Goal: Information Seeking & Learning: Find specific page/section

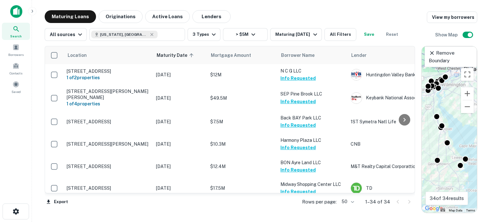
scroll to position [632, 0]
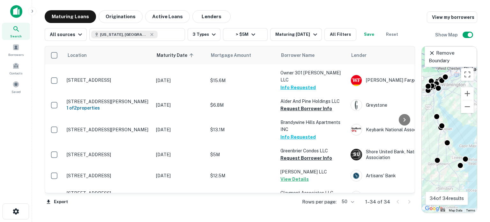
click at [410, 203] on div at bounding box center [404, 202] width 22 height 10
click at [352, 201] on body "Search Borrowers Contacts Saved Maturing Loans Originations Active Loans Lender…" at bounding box center [245, 111] width 490 height 222
click at [363, 201] on div at bounding box center [245, 111] width 490 height 222
click at [467, 113] on button "Zoom out" at bounding box center [467, 106] width 13 height 13
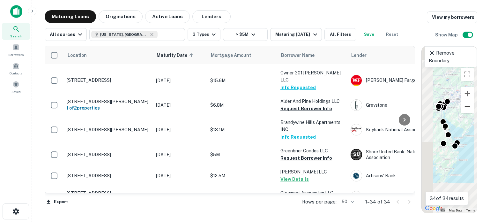
click at [468, 109] on button "Zoom out" at bounding box center [467, 106] width 13 height 13
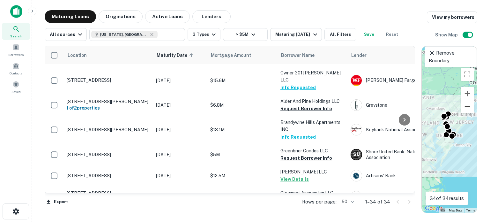
click at [468, 109] on button "Zoom out" at bounding box center [467, 106] width 13 height 13
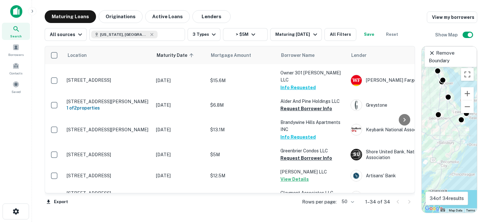
drag, startPoint x: 440, startPoint y: 152, endPoint x: 462, endPoint y: 150, distance: 22.8
click at [462, 150] on div "To activate drag with keyboard, press Alt + Enter. Once in keyboard drag state,…" at bounding box center [449, 129] width 55 height 166
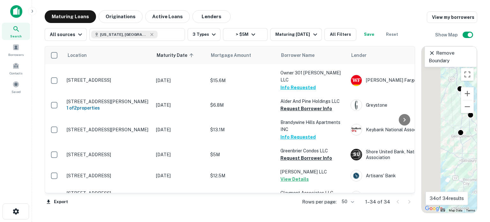
drag, startPoint x: 433, startPoint y: 146, endPoint x: 456, endPoint y: 166, distance: 30.3
click at [456, 166] on div "To activate drag with keyboard, press Alt + Enter. Once in keyboard drag state,…" at bounding box center [449, 129] width 55 height 166
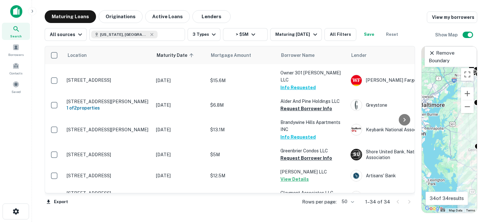
drag, startPoint x: 441, startPoint y: 137, endPoint x: 464, endPoint y: 155, distance: 28.4
click at [464, 155] on div "To activate drag with keyboard, press Alt + Enter. Once in keyboard drag state,…" at bounding box center [449, 129] width 55 height 166
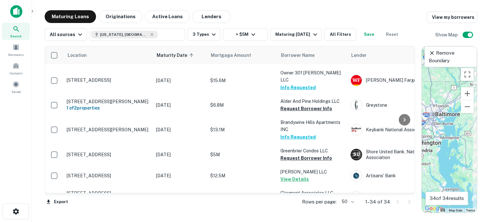
drag, startPoint x: 445, startPoint y: 143, endPoint x: 458, endPoint y: 150, distance: 15.2
click at [458, 150] on div "To activate drag with keyboard, press Alt + Enter. Once in keyboard drag state,…" at bounding box center [449, 129] width 55 height 166
click at [151, 35] on icon at bounding box center [152, 34] width 3 height 3
type input "**********"
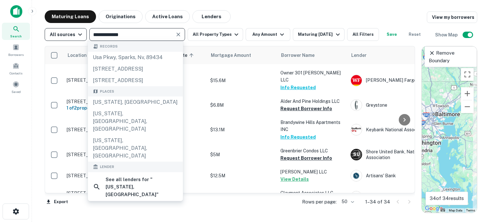
drag, startPoint x: 146, startPoint y: 32, endPoint x: 67, endPoint y: 30, distance: 79.2
click at [67, 30] on div "**********" at bounding box center [235, 34] width 381 height 13
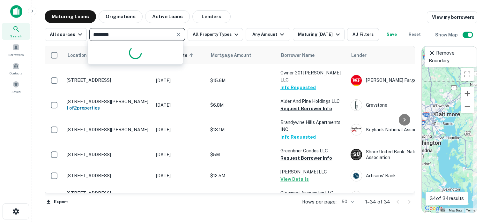
type input "*********"
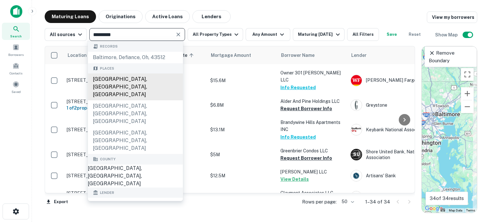
click at [141, 77] on div "[GEOGRAPHIC_DATA], [GEOGRAPHIC_DATA], [GEOGRAPHIC_DATA]" at bounding box center [135, 86] width 95 height 27
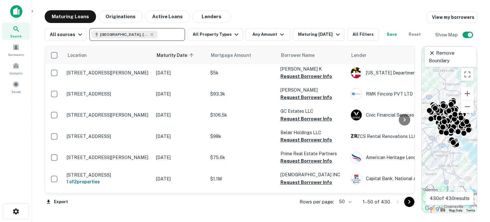
scroll to position [281, 0]
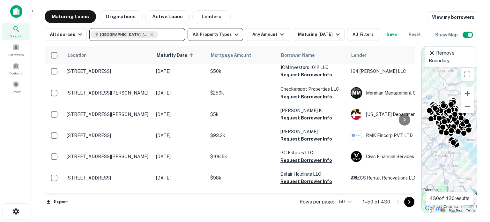
click at [233, 33] on icon "button" at bounding box center [237, 35] width 8 height 8
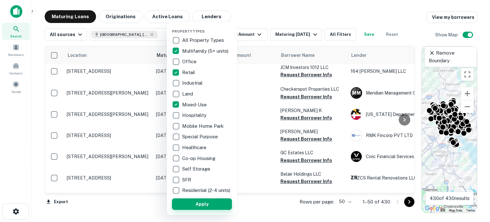
click at [208, 210] on button "Apply" at bounding box center [202, 203] width 60 height 11
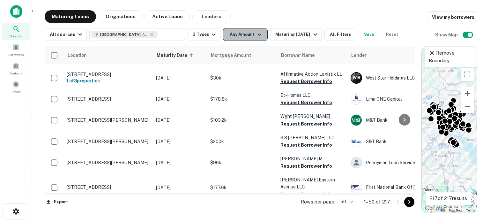
click at [260, 36] on icon "button" at bounding box center [260, 35] width 8 height 8
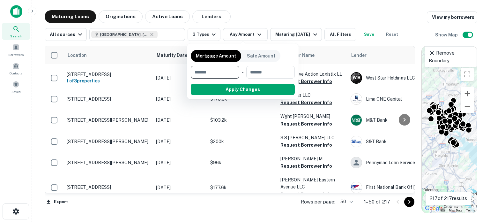
click at [215, 72] on input "number" at bounding box center [213, 72] width 44 height 13
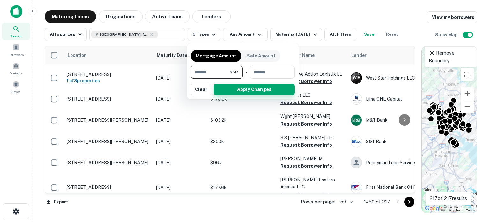
type input "*******"
click at [237, 86] on button "Apply Changes" at bounding box center [254, 89] width 81 height 11
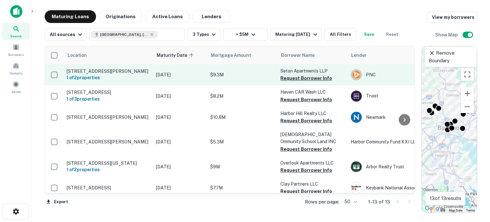
click at [294, 80] on button "Request Borrower Info" at bounding box center [307, 78] width 52 height 8
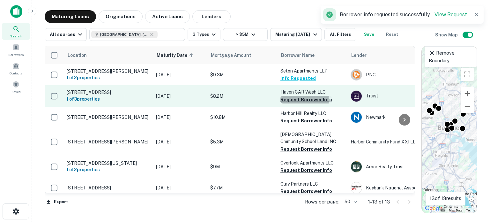
click at [292, 103] on button "Request Borrower Info" at bounding box center [307, 100] width 52 height 8
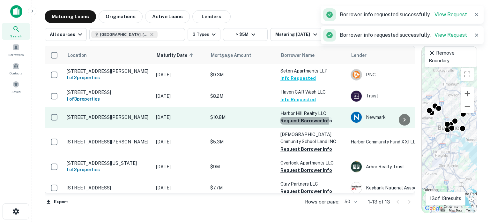
click at [289, 124] on button "Request Borrower Info" at bounding box center [307, 121] width 52 height 8
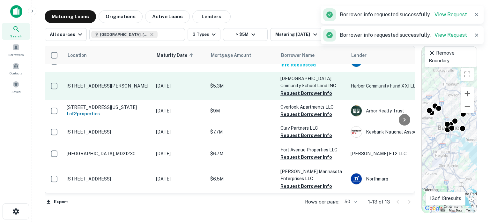
scroll to position [64, 0]
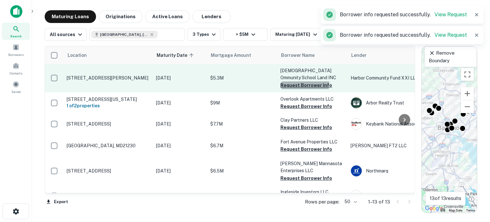
click at [295, 87] on button "Request Borrower Info" at bounding box center [307, 85] width 52 height 8
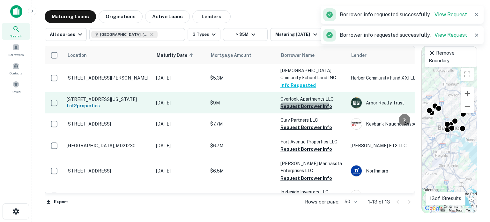
click at [289, 109] on button "Request Borrower Info" at bounding box center [307, 106] width 52 height 8
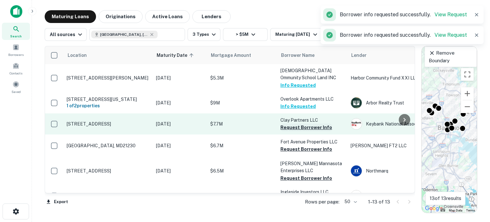
click at [287, 130] on button "Request Borrower Info" at bounding box center [307, 128] width 52 height 8
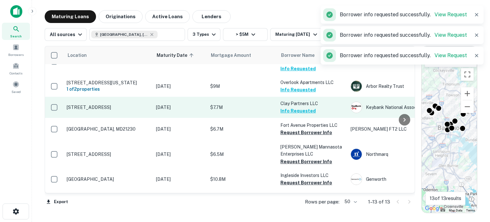
scroll to position [96, 0]
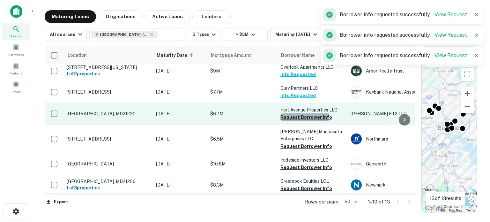
click at [289, 120] on button "Request Borrower Info" at bounding box center [307, 117] width 52 height 8
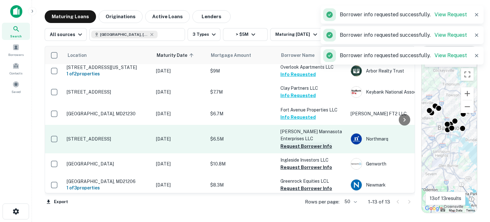
click at [285, 147] on button "Request Borrower Info" at bounding box center [307, 146] width 52 height 8
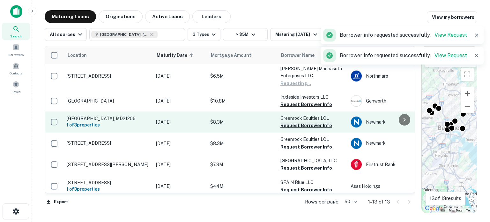
scroll to position [160, 0]
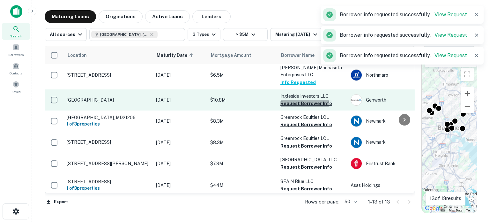
click at [293, 106] on button "Request Borrower Info" at bounding box center [307, 104] width 52 height 8
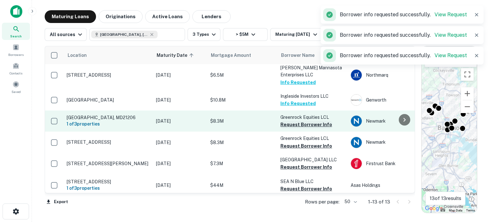
click at [289, 126] on button "Request Borrower Info" at bounding box center [307, 125] width 52 height 8
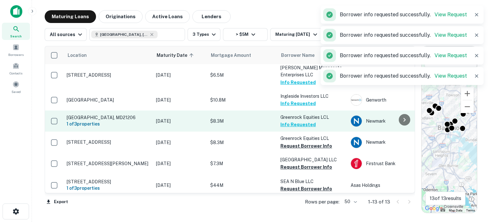
scroll to position [178, 0]
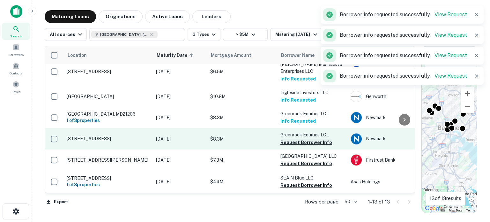
click at [290, 139] on button "Request Borrower Info" at bounding box center [307, 143] width 52 height 8
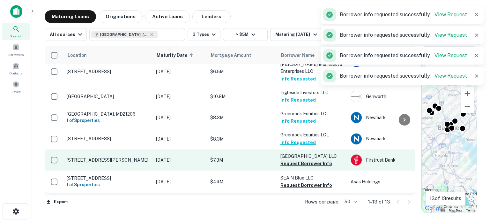
click at [290, 160] on button "Request Borrower Info" at bounding box center [307, 164] width 52 height 8
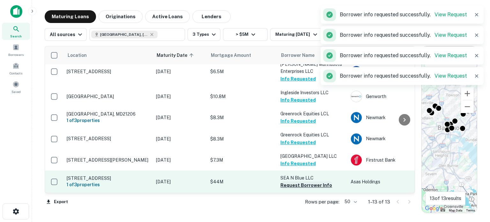
click at [287, 182] on button "Request Borrower Info" at bounding box center [307, 185] width 52 height 8
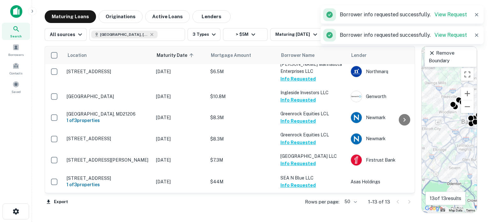
drag, startPoint x: 436, startPoint y: 163, endPoint x: 461, endPoint y: 158, distance: 25.8
click at [461, 158] on div "To activate drag with keyboard, press Alt + Enter. Once in keyboard drag state,…" at bounding box center [449, 129] width 55 height 166
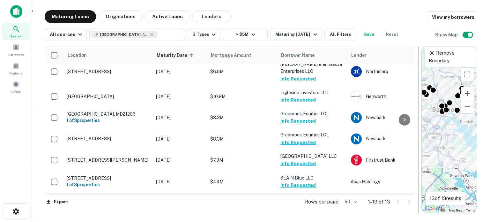
drag, startPoint x: 448, startPoint y: 168, endPoint x: 419, endPoint y: 157, distance: 30.7
click at [419, 157] on div "Location Maturity Date sorted ascending Mortgage Amount Borrower Name Lender Pu…" at bounding box center [261, 127] width 433 height 172
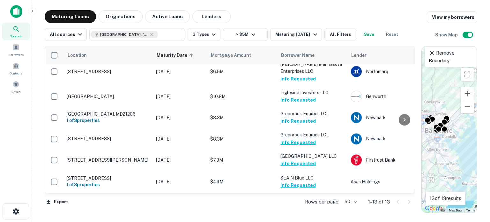
click at [431, 53] on icon at bounding box center [432, 53] width 4 height 4
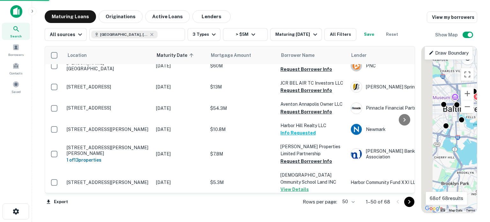
drag, startPoint x: 440, startPoint y: 142, endPoint x: 459, endPoint y: 144, distance: 19.3
click at [459, 144] on div "To activate drag with keyboard, press Alt + Enter. Once in keyboard drag state,…" at bounding box center [449, 129] width 55 height 166
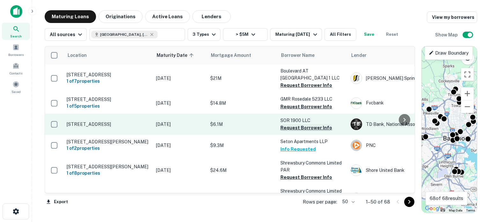
click at [289, 124] on button "Request Borrower Info" at bounding box center [307, 128] width 52 height 8
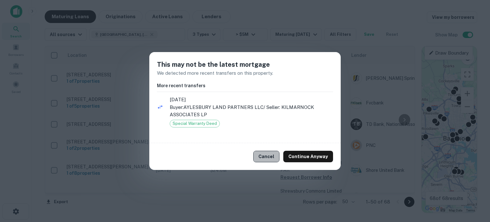
click at [262, 160] on button "Cancel" at bounding box center [266, 156] width 26 height 11
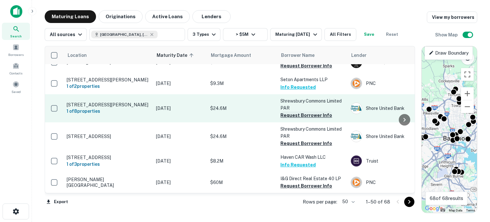
scroll to position [64, 0]
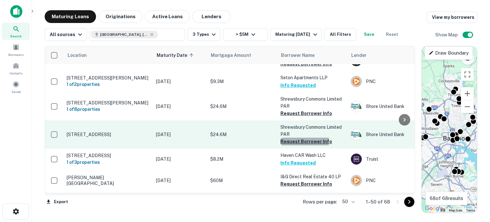
click at [294, 141] on button "Request Borrower Info" at bounding box center [307, 142] width 52 height 8
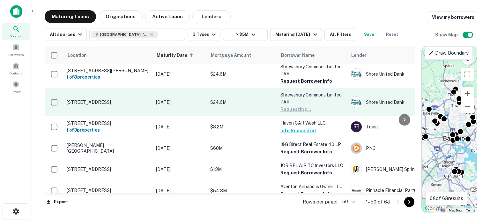
scroll to position [128, 0]
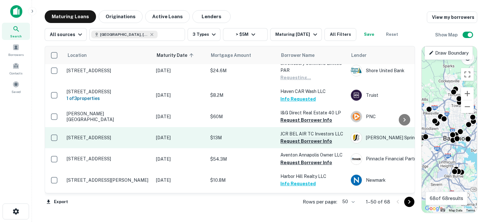
click at [287, 142] on button "Request Borrower Info" at bounding box center [307, 141] width 52 height 8
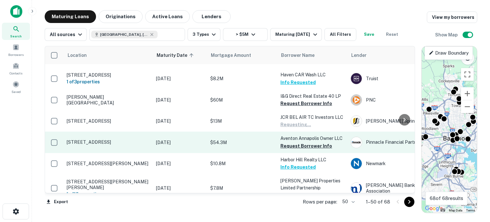
scroll to position [160, 0]
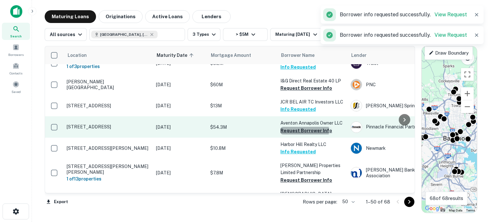
click at [284, 131] on button "Request Borrower Info" at bounding box center [307, 131] width 52 height 8
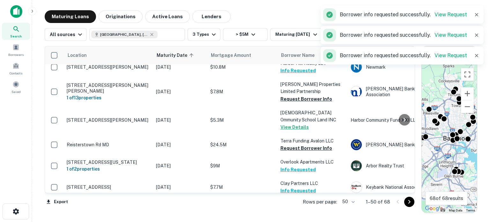
scroll to position [255, 0]
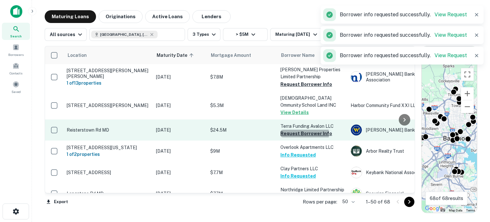
click at [289, 134] on button "Request Borrower Info" at bounding box center [307, 134] width 52 height 8
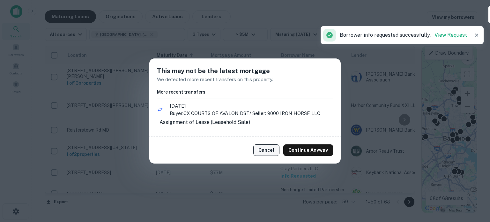
click at [266, 154] on button "Cancel" at bounding box center [266, 149] width 26 height 11
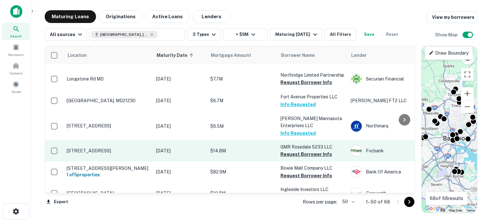
scroll to position [383, 0]
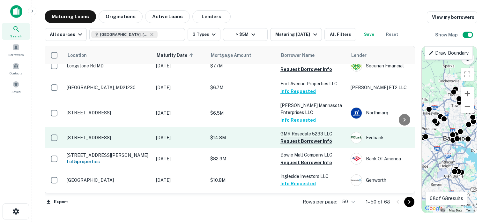
click at [284, 145] on button "Request Borrower Info" at bounding box center [307, 141] width 52 height 8
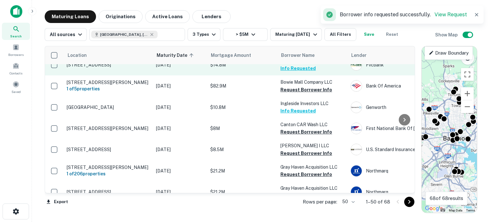
scroll to position [479, 0]
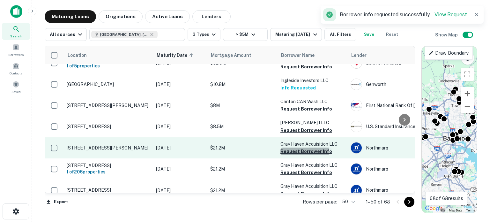
click at [287, 155] on button "Request Borrower Info" at bounding box center [307, 151] width 52 height 8
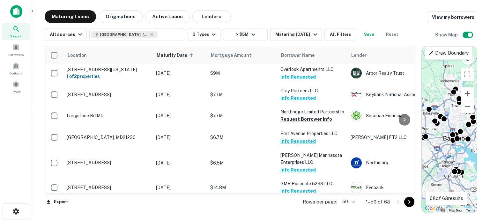
scroll to position [316, 0]
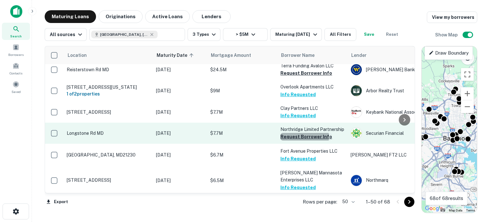
click at [287, 140] on button "Request Borrower Info" at bounding box center [307, 137] width 52 height 8
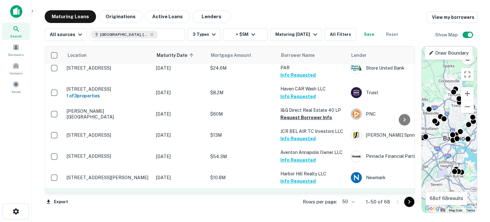
scroll to position [124, 0]
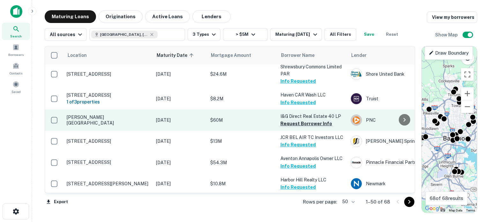
click at [295, 124] on button "Request Borrower Info" at bounding box center [307, 124] width 52 height 8
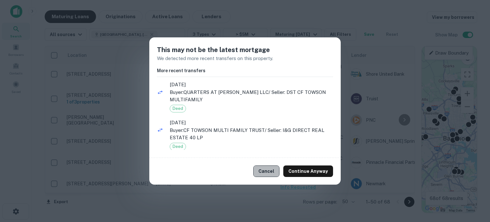
click at [266, 168] on button "Cancel" at bounding box center [266, 170] width 26 height 11
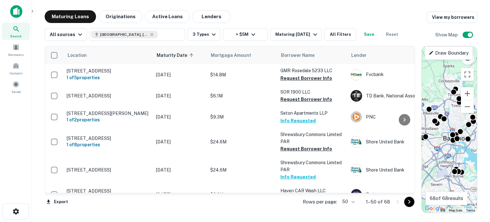
scroll to position [0, 0]
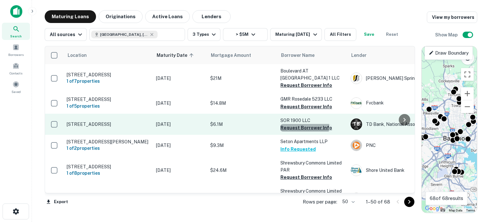
click at [293, 124] on button "Request Borrower Info" at bounding box center [307, 128] width 52 height 8
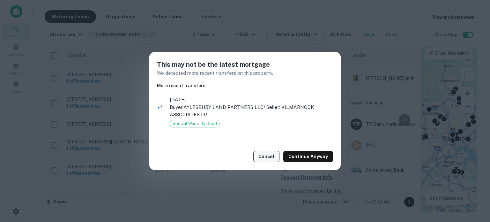
click at [267, 155] on button "Cancel" at bounding box center [266, 156] width 26 height 11
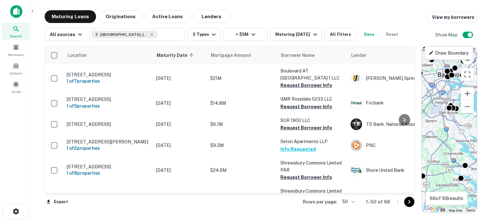
drag, startPoint x: 446, startPoint y: 176, endPoint x: 441, endPoint y: 109, distance: 66.9
click at [441, 109] on div "To activate drag with keyboard, press Alt + Enter. Once in keyboard drag state,…" at bounding box center [449, 129] width 55 height 166
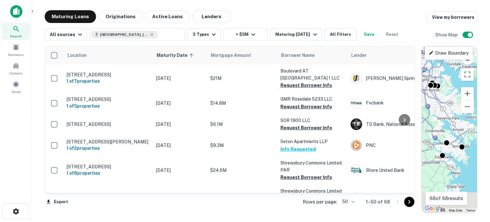
drag, startPoint x: 454, startPoint y: 170, endPoint x: 429, endPoint y: 140, distance: 39.4
click at [429, 140] on div "To activate drag with keyboard, press Alt + Enter. Once in keyboard drag state,…" at bounding box center [449, 129] width 55 height 166
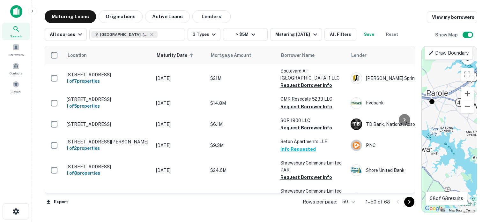
drag, startPoint x: 456, startPoint y: 150, endPoint x: 470, endPoint y: 141, distance: 16.6
click at [470, 141] on div "To activate drag with keyboard, press Alt + Enter. Once in keyboard drag state,…" at bounding box center [449, 129] width 55 height 166
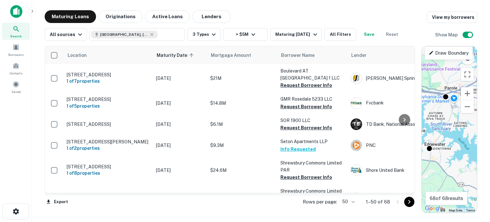
drag, startPoint x: 451, startPoint y: 137, endPoint x: 462, endPoint y: 138, distance: 10.9
click at [462, 138] on div "To activate drag with keyboard, press Alt + Enter. Once in keyboard drag state,…" at bounding box center [449, 129] width 55 height 166
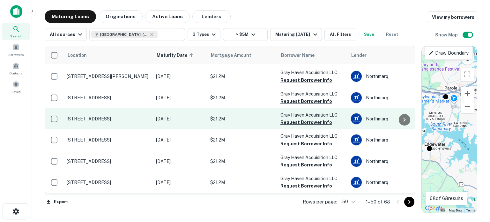
scroll to position [986, 0]
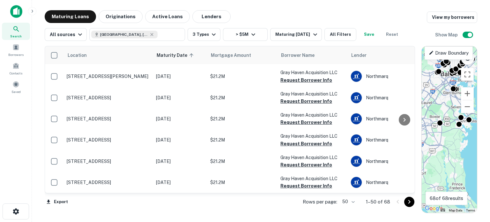
drag, startPoint x: 441, startPoint y: 143, endPoint x: 461, endPoint y: 145, distance: 19.3
click at [461, 145] on div "To activate drag with keyboard, press Alt + Enter. Once in keyboard drag state,…" at bounding box center [449, 129] width 55 height 166
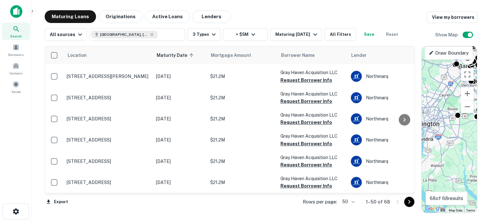
drag, startPoint x: 441, startPoint y: 143, endPoint x: 470, endPoint y: 134, distance: 30.2
click at [470, 134] on div "To activate drag with keyboard, press Alt + Enter. Once in keyboard drag state,…" at bounding box center [449, 129] width 55 height 166
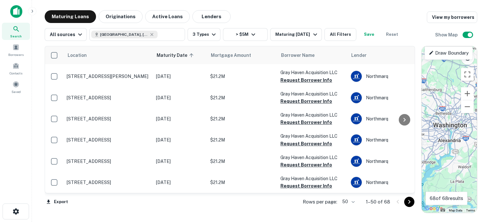
drag, startPoint x: 446, startPoint y: 135, endPoint x: 467, endPoint y: 139, distance: 21.4
click at [467, 139] on div "To activate drag with keyboard, press Alt + Enter. Once in keyboard drag state,…" at bounding box center [449, 129] width 55 height 166
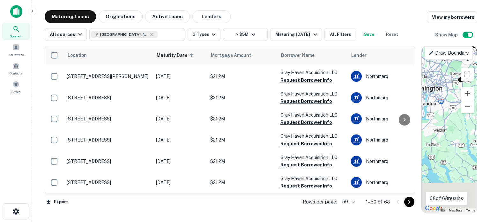
drag, startPoint x: 456, startPoint y: 158, endPoint x: 433, endPoint y: 117, distance: 46.7
click at [428, 114] on div "To activate drag with keyboard, press Alt + Enter. Once in keyboard drag state,…" at bounding box center [449, 129] width 55 height 166
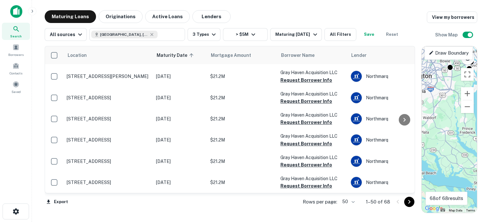
drag, startPoint x: 457, startPoint y: 132, endPoint x: 407, endPoint y: 110, distance: 55.5
click at [411, 110] on div "Location Maturity Date sorted ascending Mortgage Amount Borrower Name Lender Pu…" at bounding box center [261, 127] width 433 height 172
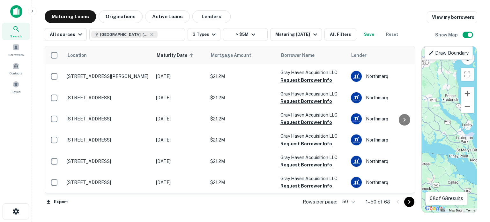
drag, startPoint x: 432, startPoint y: 127, endPoint x: 460, endPoint y: 108, distance: 34.0
click at [464, 109] on div "To activate drag with keyboard, press Alt + Enter. Once in keyboard drag state,…" at bounding box center [449, 129] width 55 height 166
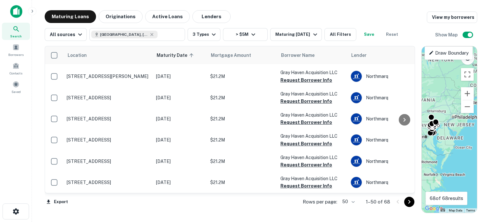
drag, startPoint x: 466, startPoint y: 140, endPoint x: 443, endPoint y: 160, distance: 30.6
click at [443, 160] on div "To activate drag with keyboard, press Alt + Enter. Once in keyboard drag state,…" at bounding box center [449, 129] width 55 height 166
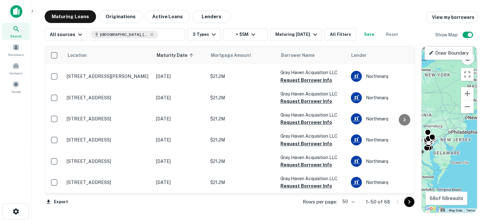
drag, startPoint x: 457, startPoint y: 157, endPoint x: 452, endPoint y: 178, distance: 21.4
click at [452, 178] on div "To activate drag with keyboard, press Alt + Enter. Once in keyboard drag state,…" at bounding box center [449, 129] width 55 height 166
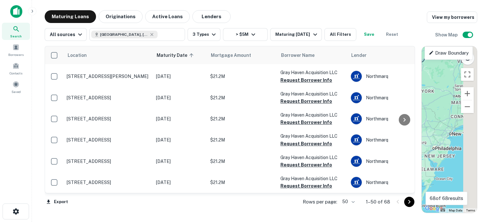
drag, startPoint x: 452, startPoint y: 148, endPoint x: 429, endPoint y: 168, distance: 30.8
click at [429, 168] on div "To activate drag with keyboard, press Alt + Enter. Once in keyboard drag state,…" at bounding box center [449, 129] width 55 height 166
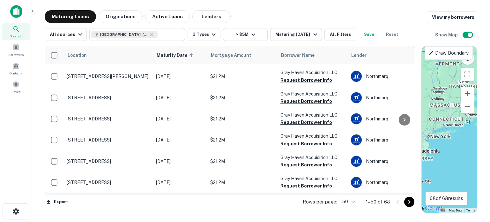
drag, startPoint x: 453, startPoint y: 148, endPoint x: 431, endPoint y: 145, distance: 22.5
click at [431, 145] on div "To activate drag with keyboard, press Alt + Enter. Once in keyboard drag state,…" at bounding box center [449, 129] width 55 height 166
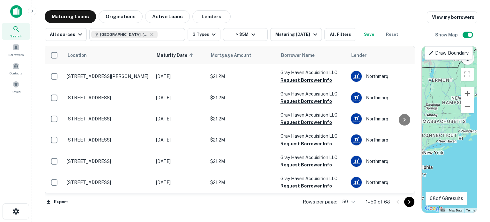
drag, startPoint x: 451, startPoint y: 135, endPoint x: 441, endPoint y: 157, distance: 24.1
click at [441, 157] on div "To activate drag with keyboard, press Alt + Enter. Once in keyboard drag state,…" at bounding box center [449, 129] width 55 height 166
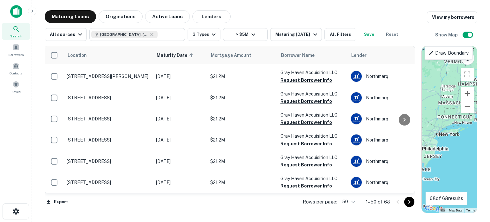
drag, startPoint x: 451, startPoint y: 156, endPoint x: 481, endPoint y: 126, distance: 42.4
click at [481, 126] on div "Maturing Loans Originations Active Loans Lenders View my borrowers All sources …" at bounding box center [261, 111] width 448 height 203
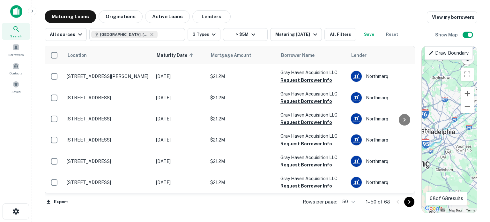
drag, startPoint x: 439, startPoint y: 150, endPoint x: 452, endPoint y: 154, distance: 13.7
click at [452, 154] on div "To activate drag with keyboard, press Alt + Enter. Once in keyboard drag state,…" at bounding box center [449, 129] width 55 height 166
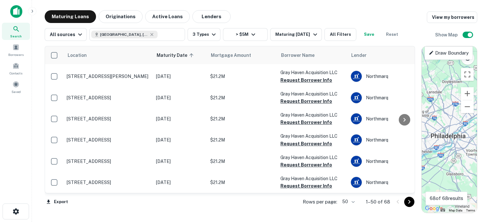
drag, startPoint x: 441, startPoint y: 142, endPoint x: 465, endPoint y: 157, distance: 27.4
click at [465, 157] on div "To activate drag with keyboard, press Alt + Enter. Once in keyboard drag state,…" at bounding box center [449, 129] width 55 height 166
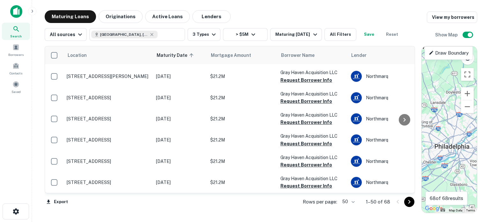
drag, startPoint x: 455, startPoint y: 157, endPoint x: 440, endPoint y: 154, distance: 15.3
click at [440, 154] on div "To activate drag with keyboard, press Alt + Enter. Once in keyboard drag state,…" at bounding box center [449, 129] width 55 height 166
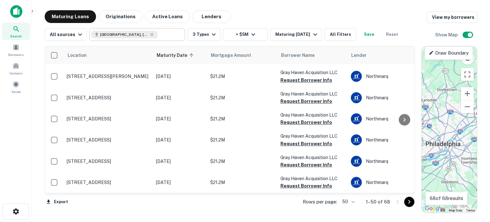
type input "**********"
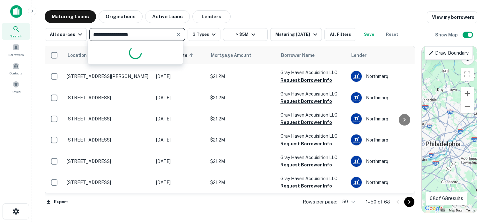
click at [161, 36] on input "**********" at bounding box center [131, 34] width 81 height 9
click at [175, 33] on icon "Clear" at bounding box center [178, 34] width 6 height 6
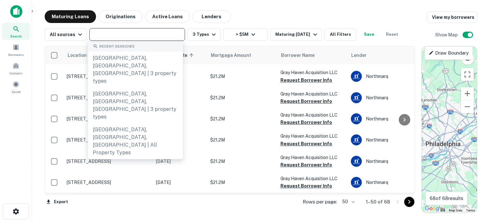
click at [156, 36] on input "text" at bounding box center [136, 34] width 91 height 9
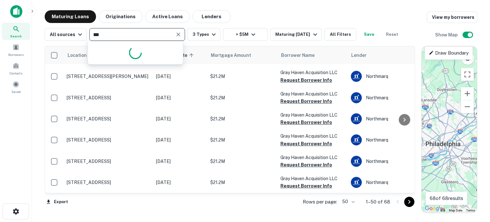
type input "****"
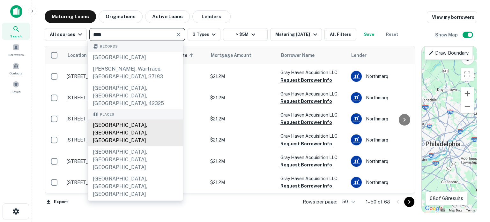
click at [123, 119] on div "[GEOGRAPHIC_DATA], [GEOGRAPHIC_DATA], [GEOGRAPHIC_DATA]" at bounding box center [135, 132] width 95 height 27
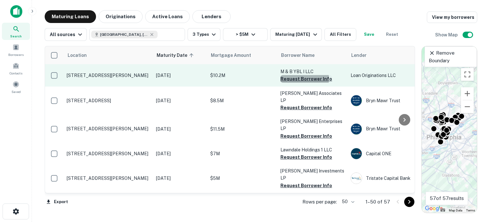
click at [296, 79] on button "Request Borrower Info" at bounding box center [307, 79] width 52 height 8
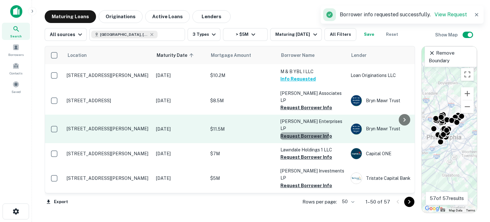
click at [287, 132] on button "Request Borrower Info" at bounding box center [307, 136] width 52 height 8
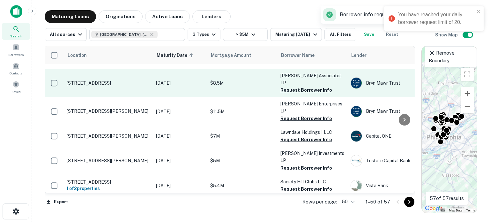
scroll to position [32, 0]
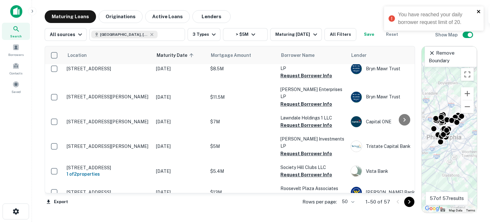
click at [479, 11] on icon "close" at bounding box center [478, 11] width 3 height 3
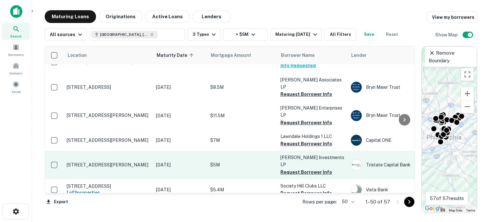
scroll to position [0, 0]
